Goal: Manage account settings

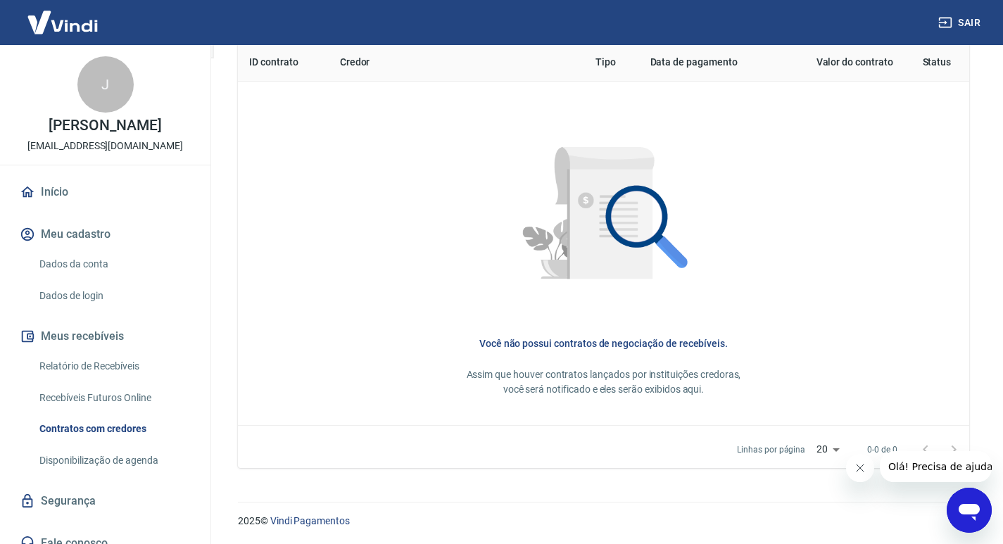
scroll to position [596, 0]
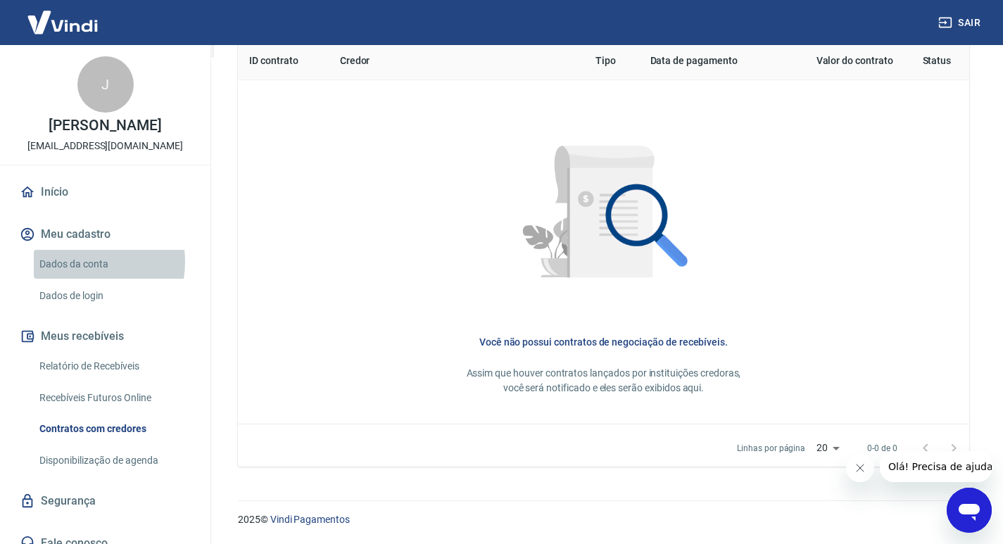
click at [77, 277] on link "Dados da conta" at bounding box center [114, 264] width 160 height 29
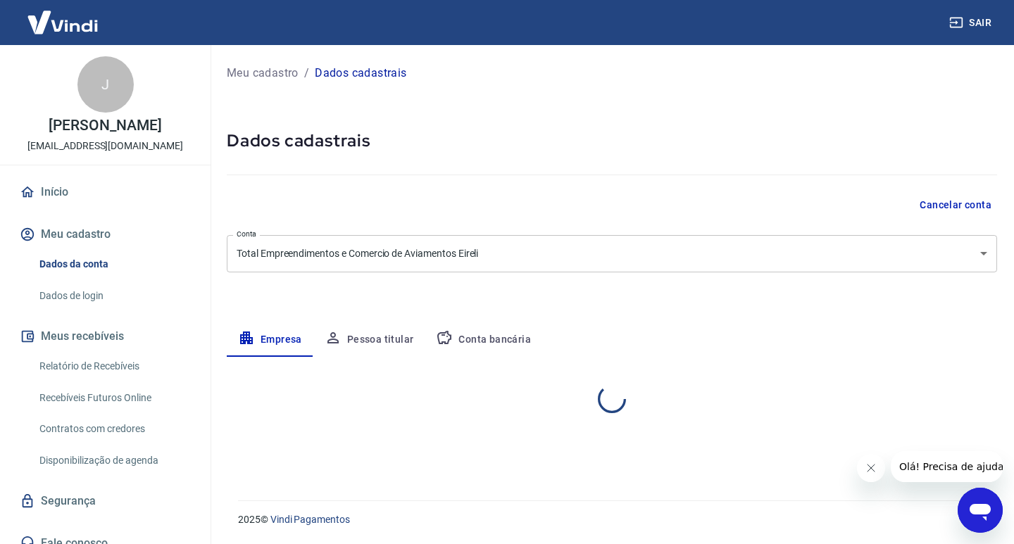
select select "DF"
select select "business"
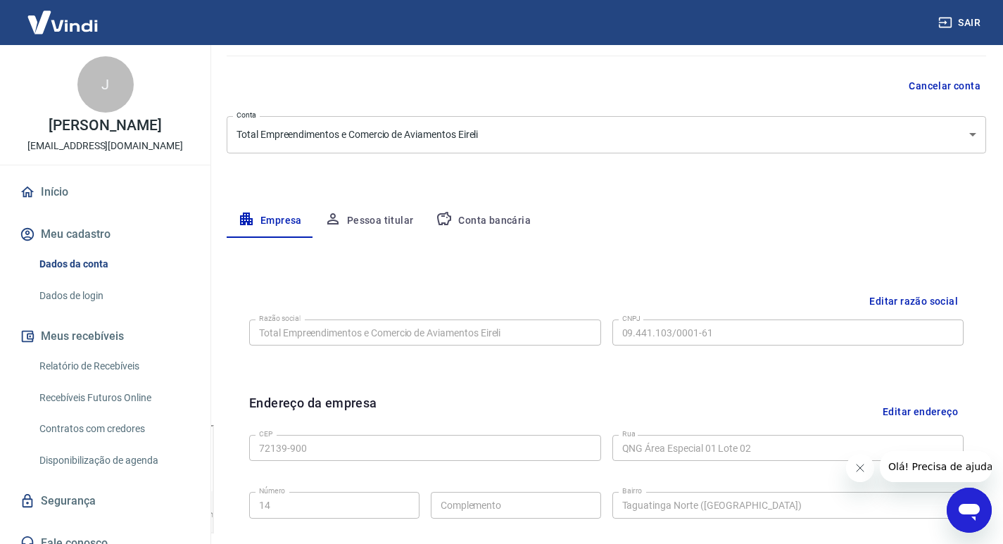
drag, startPoint x: 59, startPoint y: 309, endPoint x: 85, endPoint y: 325, distance: 30.3
click at [58, 308] on link "Dados de login" at bounding box center [114, 296] width 160 height 29
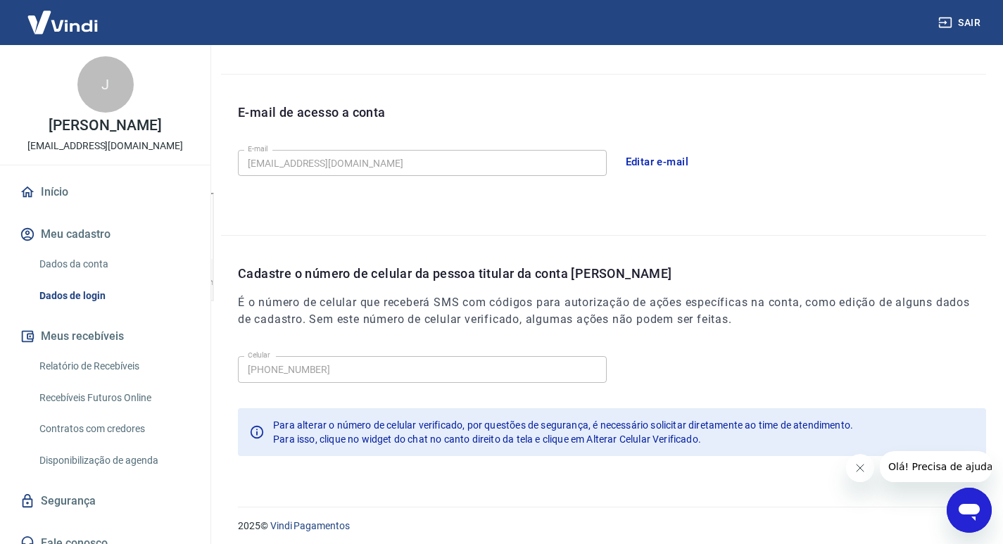
scroll to position [358, 0]
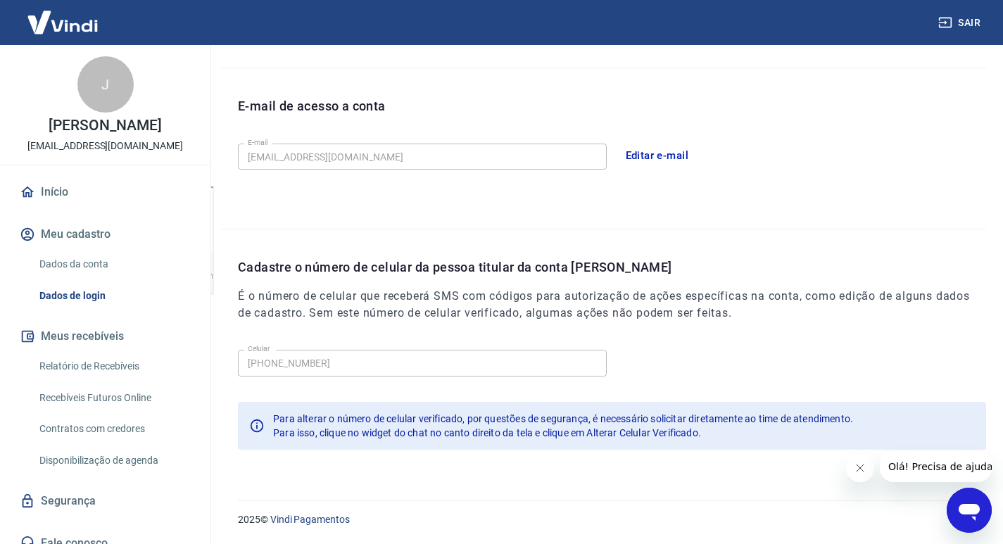
click at [101, 381] on link "Relatório de Recebíveis" at bounding box center [114, 366] width 160 height 29
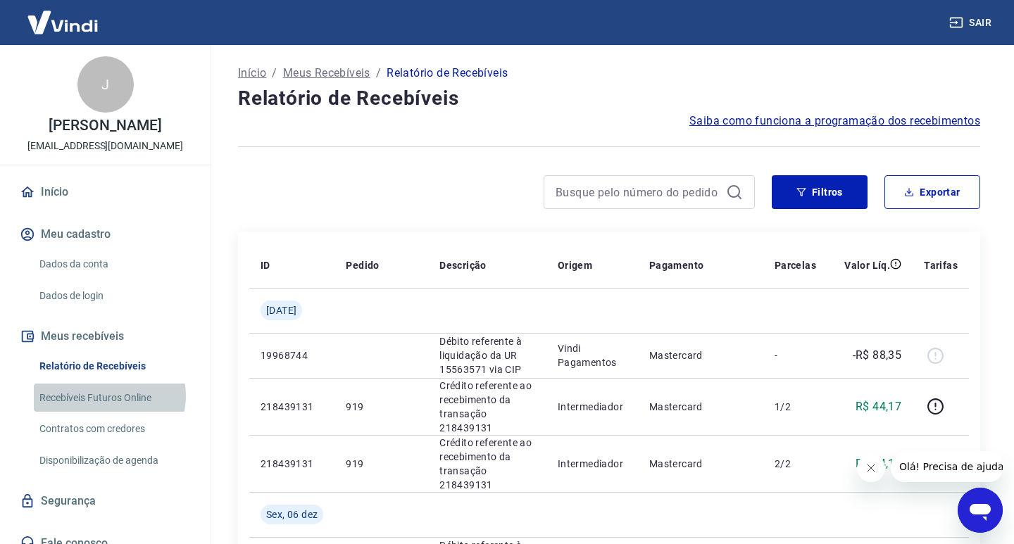
click at [107, 410] on link "Recebíveis Futuros Online" at bounding box center [114, 398] width 160 height 29
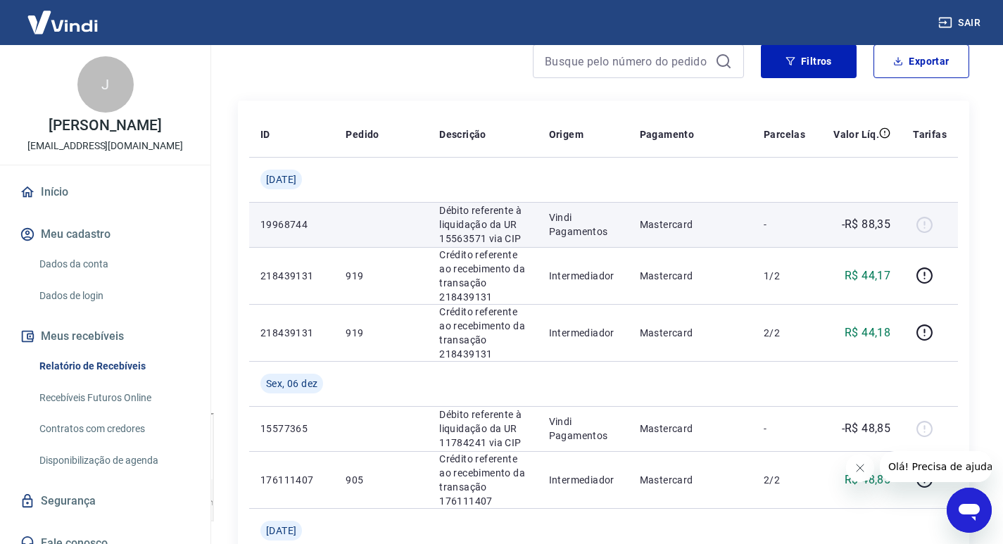
scroll to position [211, 0]
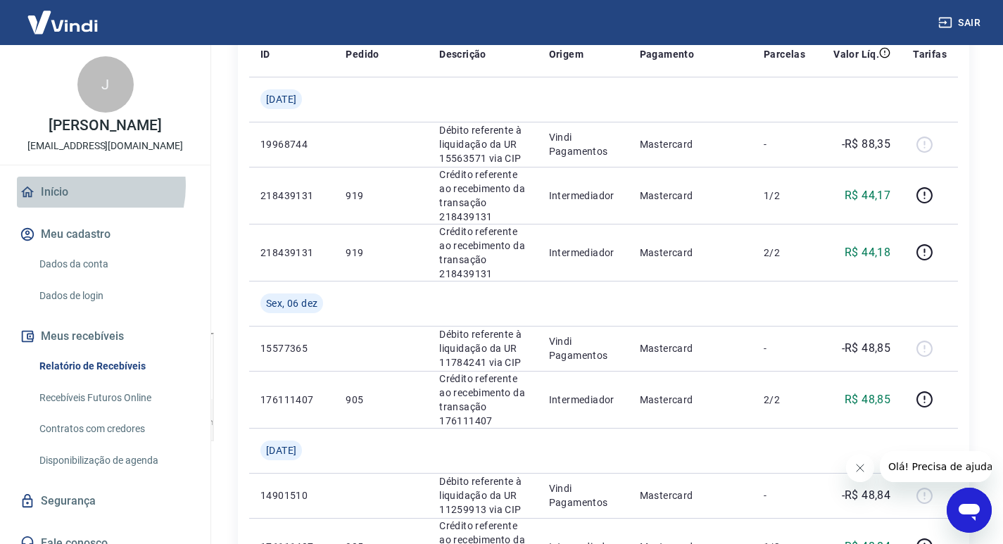
click at [76, 201] on link "Início" at bounding box center [105, 192] width 177 height 31
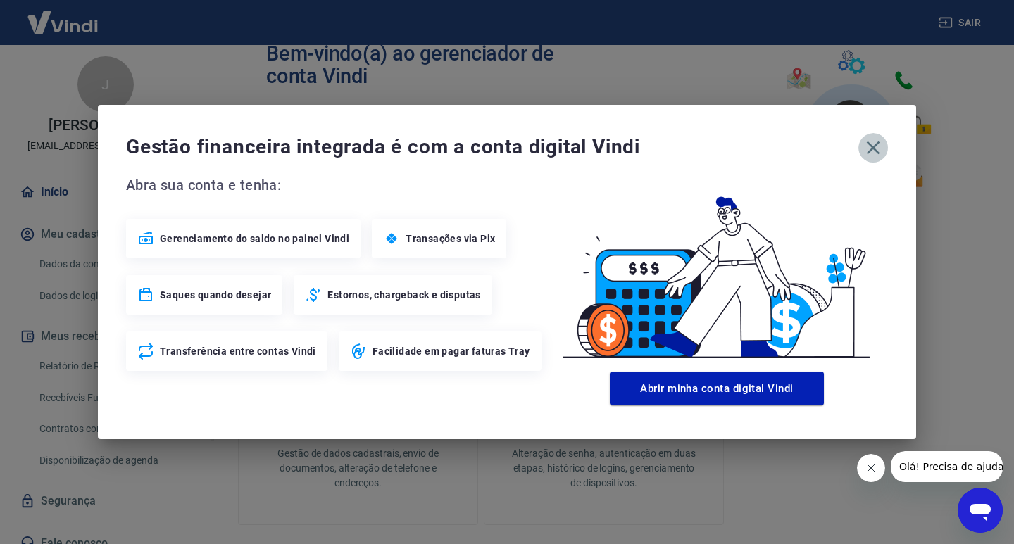
click at [865, 154] on icon "button" at bounding box center [873, 148] width 23 height 23
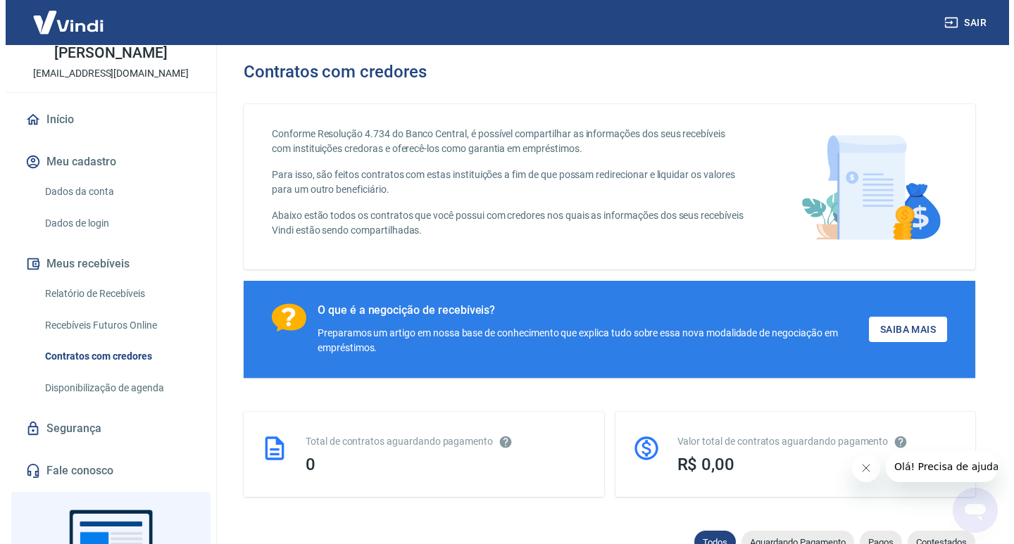
scroll to position [70, 0]
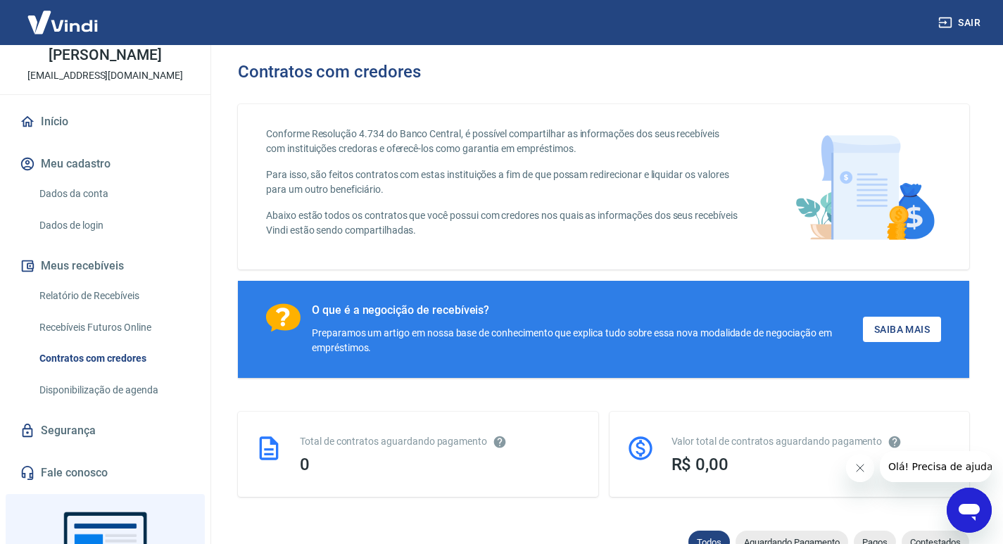
click at [99, 444] on link "Segurança" at bounding box center [105, 430] width 177 height 31
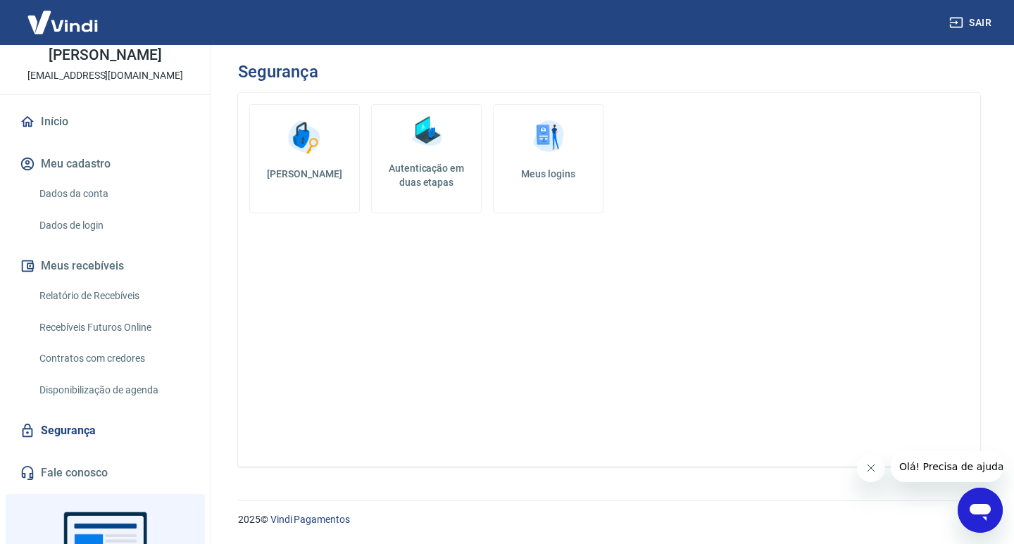
click at [93, 489] on link "Fale conosco" at bounding box center [105, 473] width 177 height 31
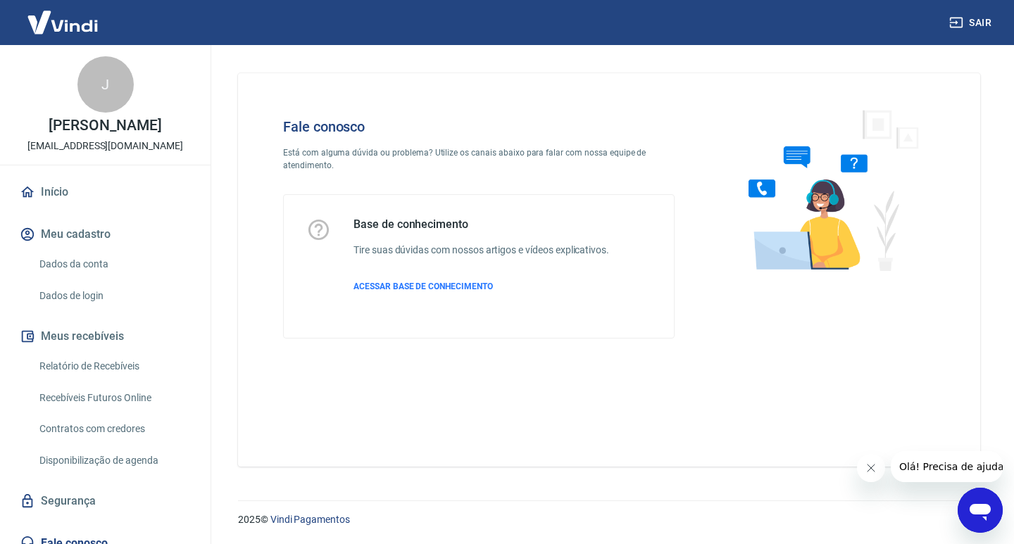
click at [79, 203] on link "Início" at bounding box center [105, 192] width 177 height 31
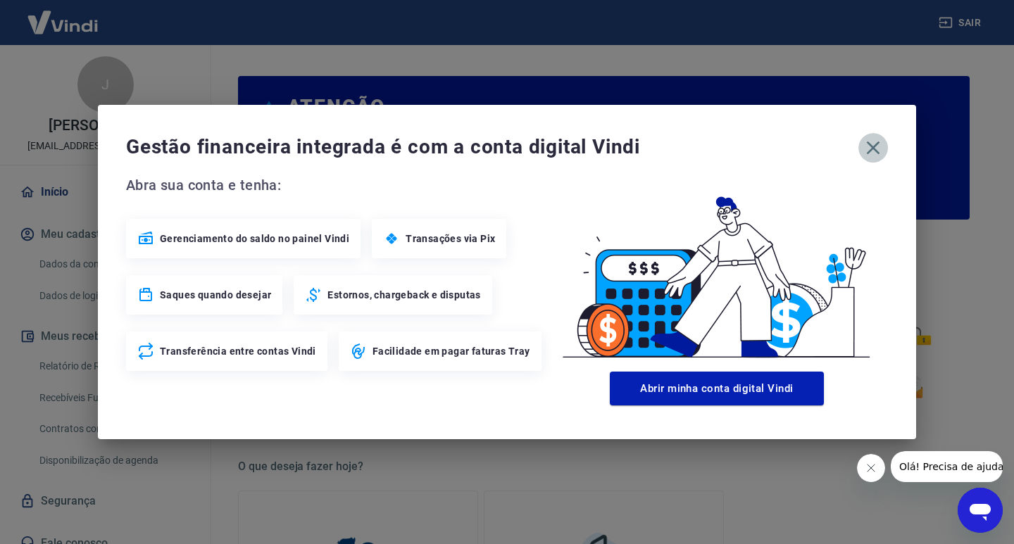
click at [878, 153] on icon "button" at bounding box center [873, 148] width 13 height 13
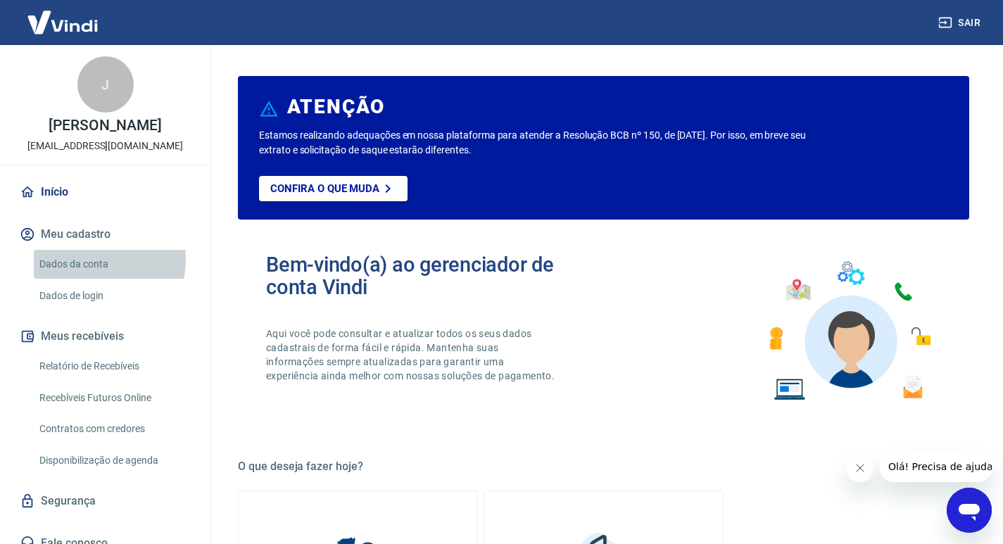
click at [76, 274] on link "Dados da conta" at bounding box center [114, 264] width 160 height 29
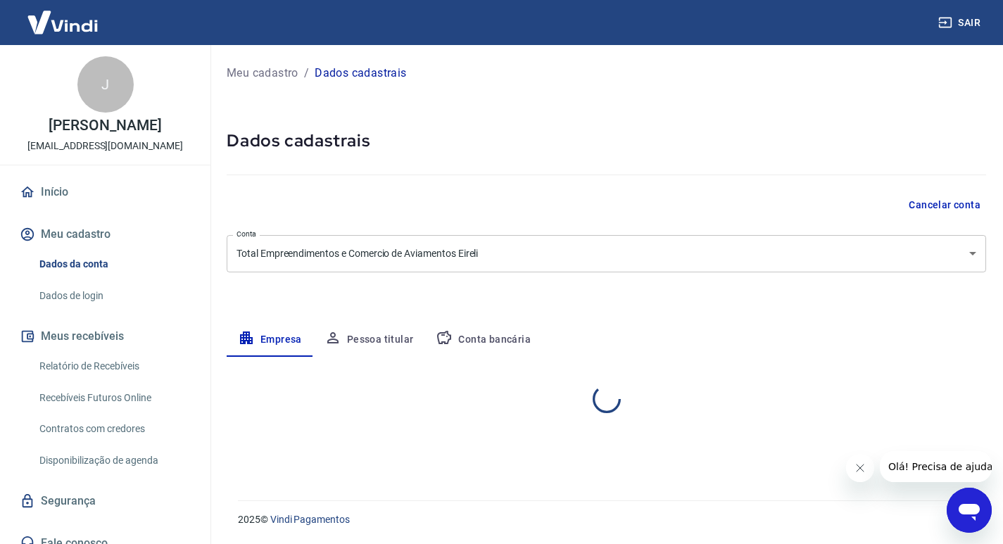
select select "DF"
select select "business"
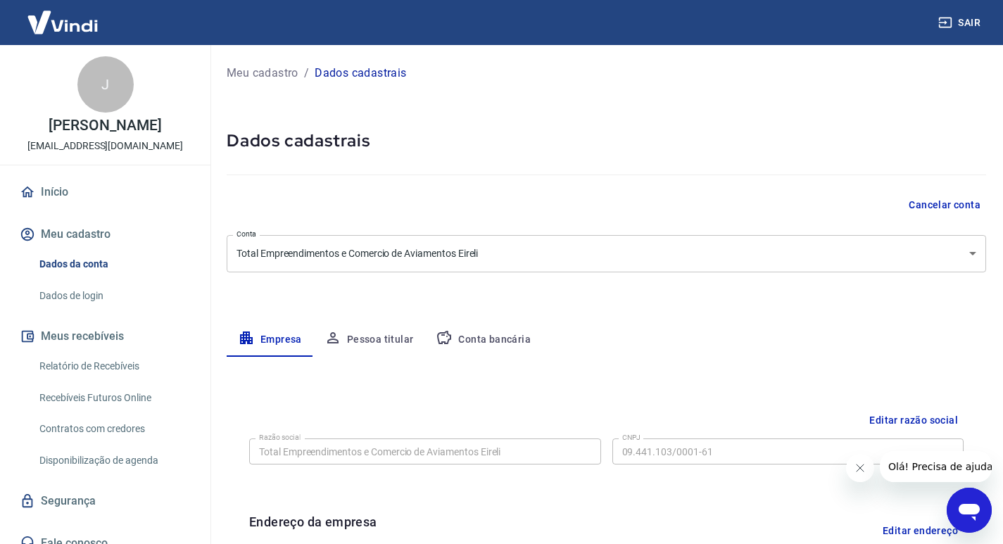
click at [955, 23] on button "Sair" at bounding box center [961, 23] width 51 height 26
